Goal: Task Accomplishment & Management: Manage account settings

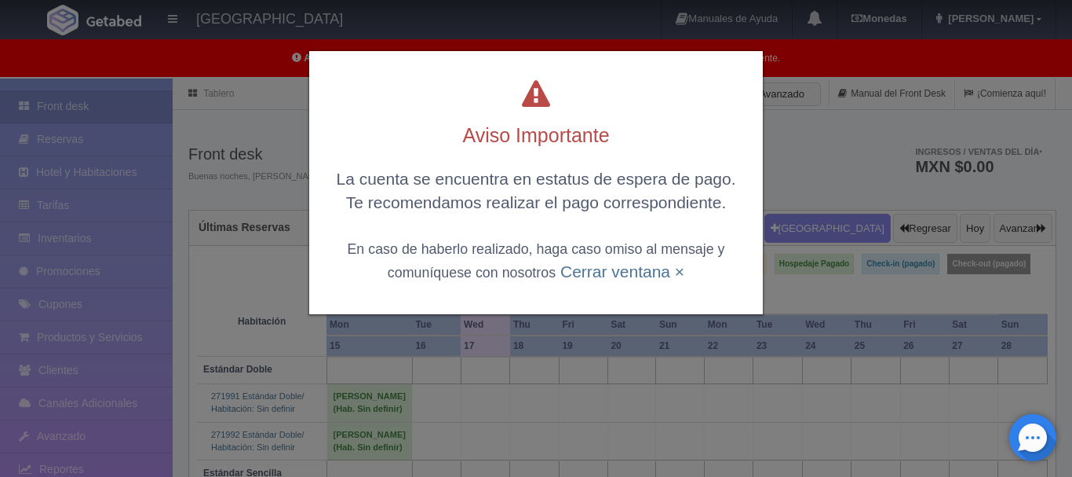
click at [624, 276] on link "Cerrar ventana ×" at bounding box center [623, 271] width 124 height 18
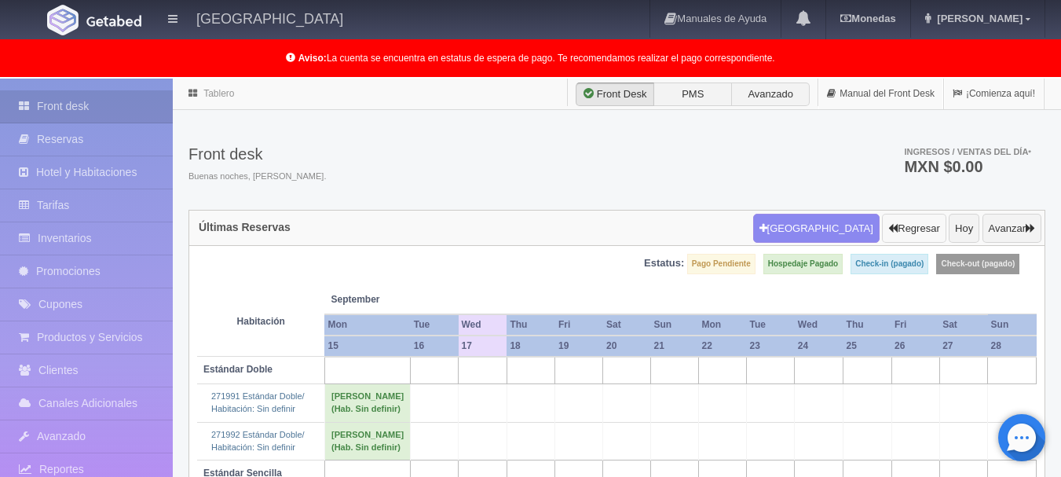
click at [912, 228] on button "Regresar" at bounding box center [914, 229] width 64 height 30
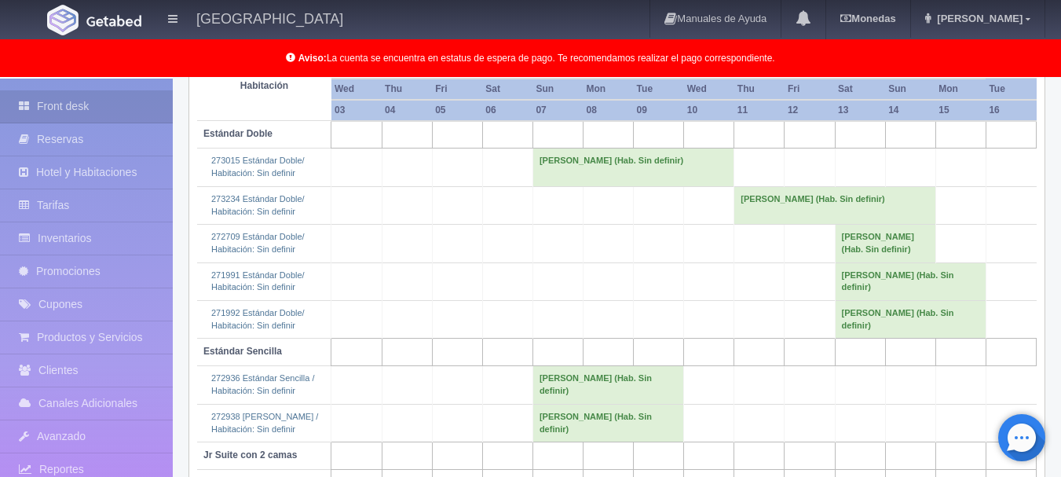
scroll to position [314, 0]
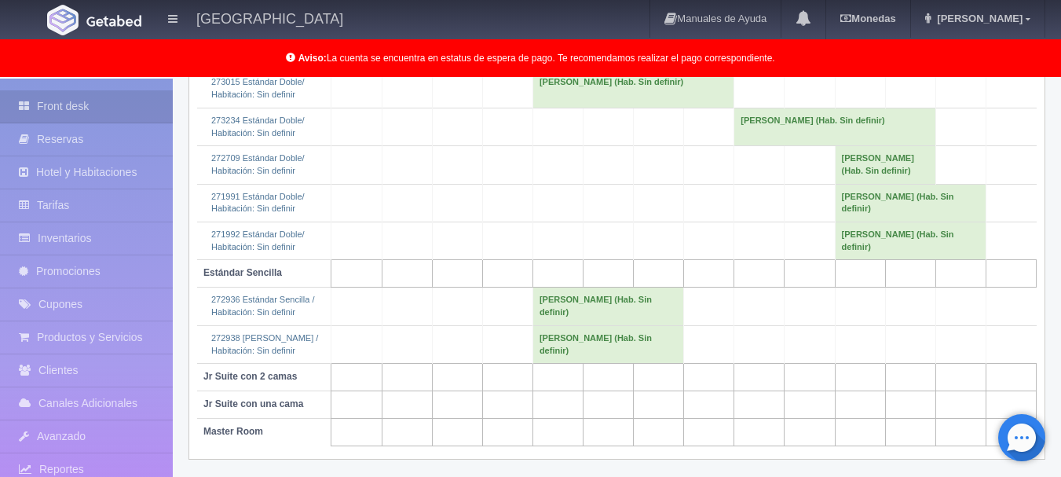
drag, startPoint x: 564, startPoint y: 466, endPoint x: 595, endPoint y: 428, distance: 49.1
click at [564, 446] on td at bounding box center [557, 431] width 50 height 27
click at [607, 360] on td "HUGO MARTINEZ (Hab. Sin definir)" at bounding box center [607, 344] width 151 height 38
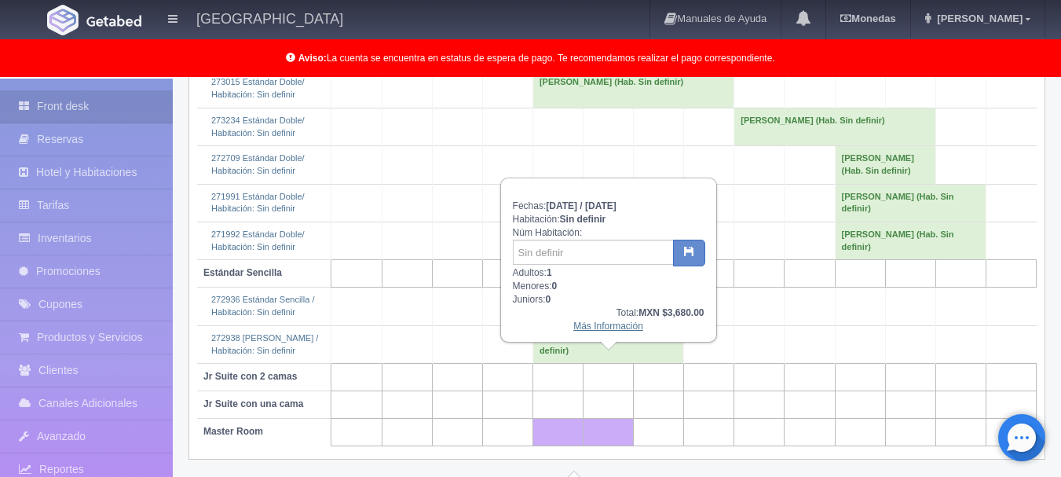
click at [610, 322] on link "Más Información" at bounding box center [608, 325] width 70 height 11
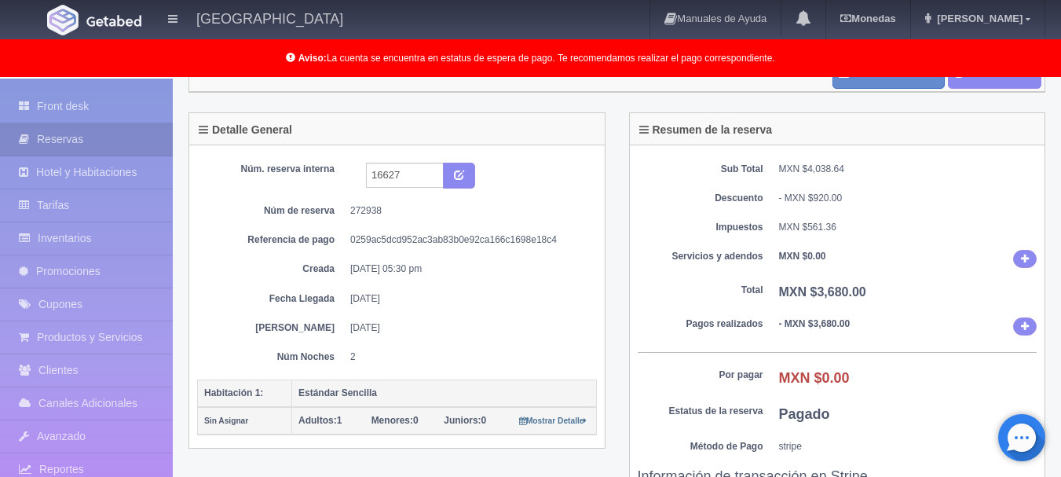
scroll to position [94, 0]
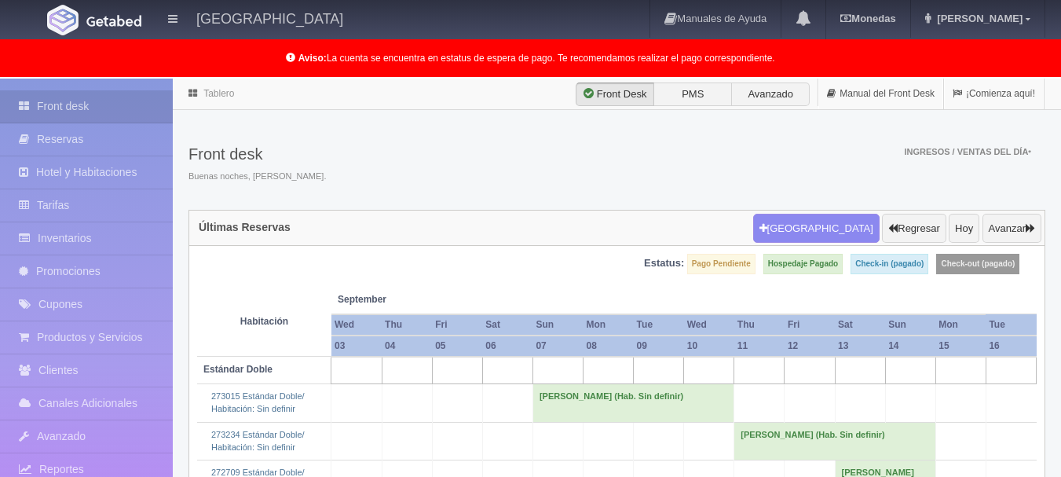
scroll to position [314, 0]
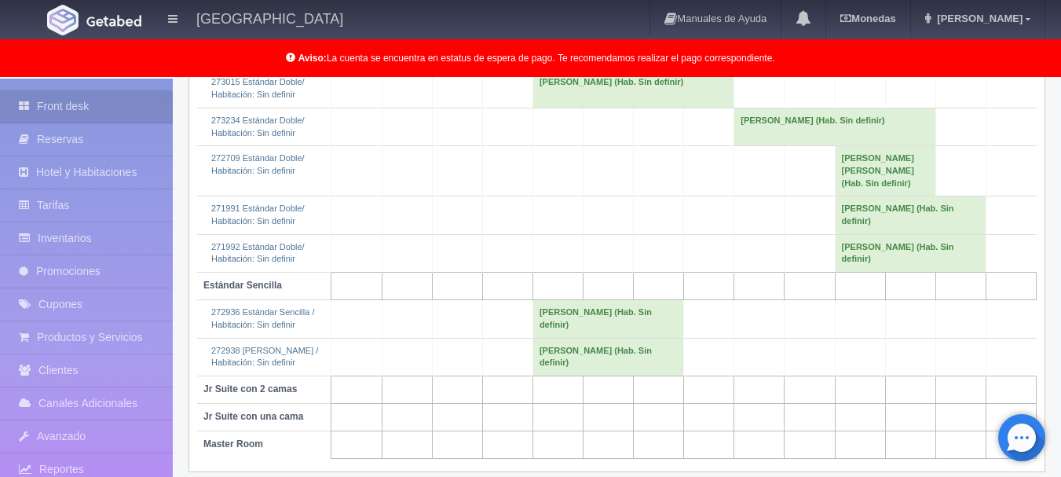
click at [620, 328] on td "[PERSON_NAME] (Hab. Sin definir)" at bounding box center [607, 319] width 151 height 38
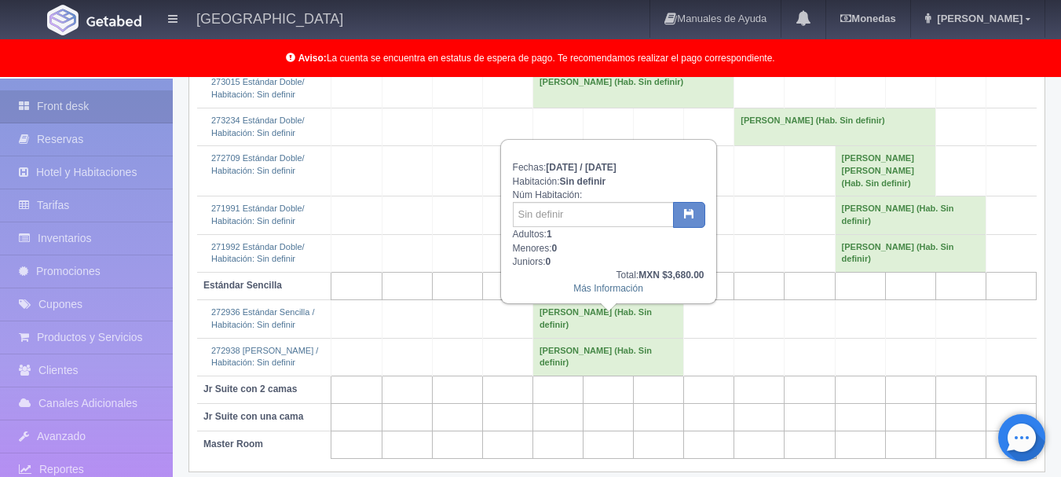
click at [616, 280] on div "Total: MXN $3,680.00" at bounding box center [609, 275] width 192 height 13
click at [612, 287] on link "Más Información" at bounding box center [608, 288] width 70 height 11
